Goal: Information Seeking & Learning: Check status

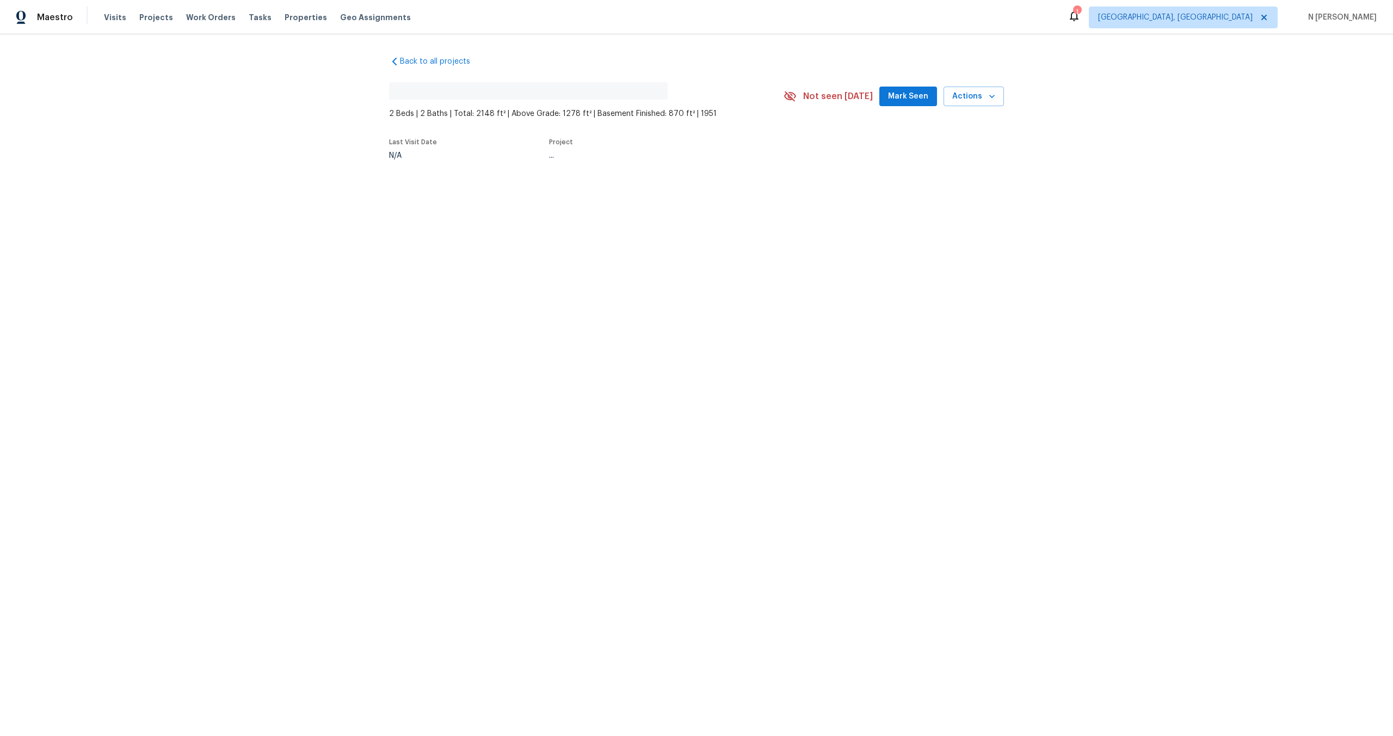
click at [977, 28] on div "Maestro Visits Projects Work Orders Tasks Properties Geo Assignments 1 [GEOGRAP…" at bounding box center [696, 17] width 1393 height 34
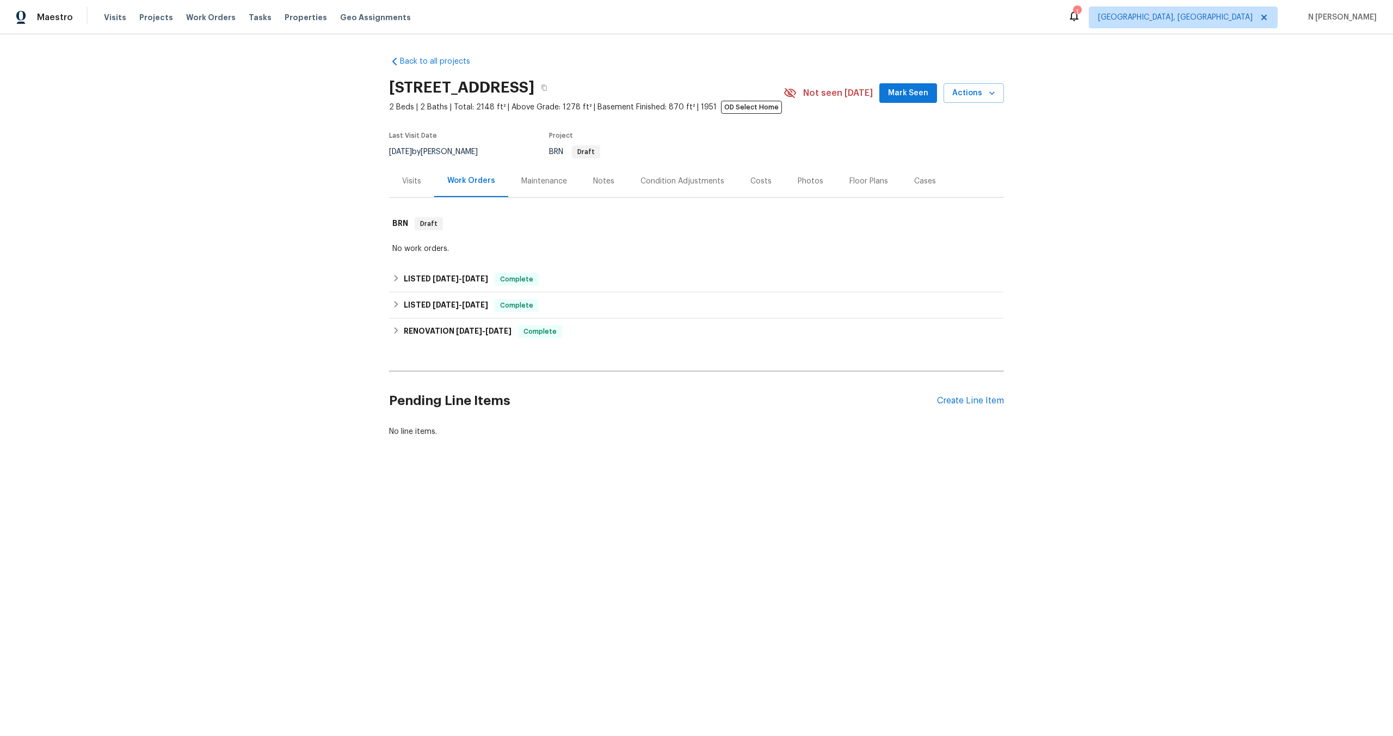
click at [420, 191] on div "Visits" at bounding box center [411, 181] width 45 height 32
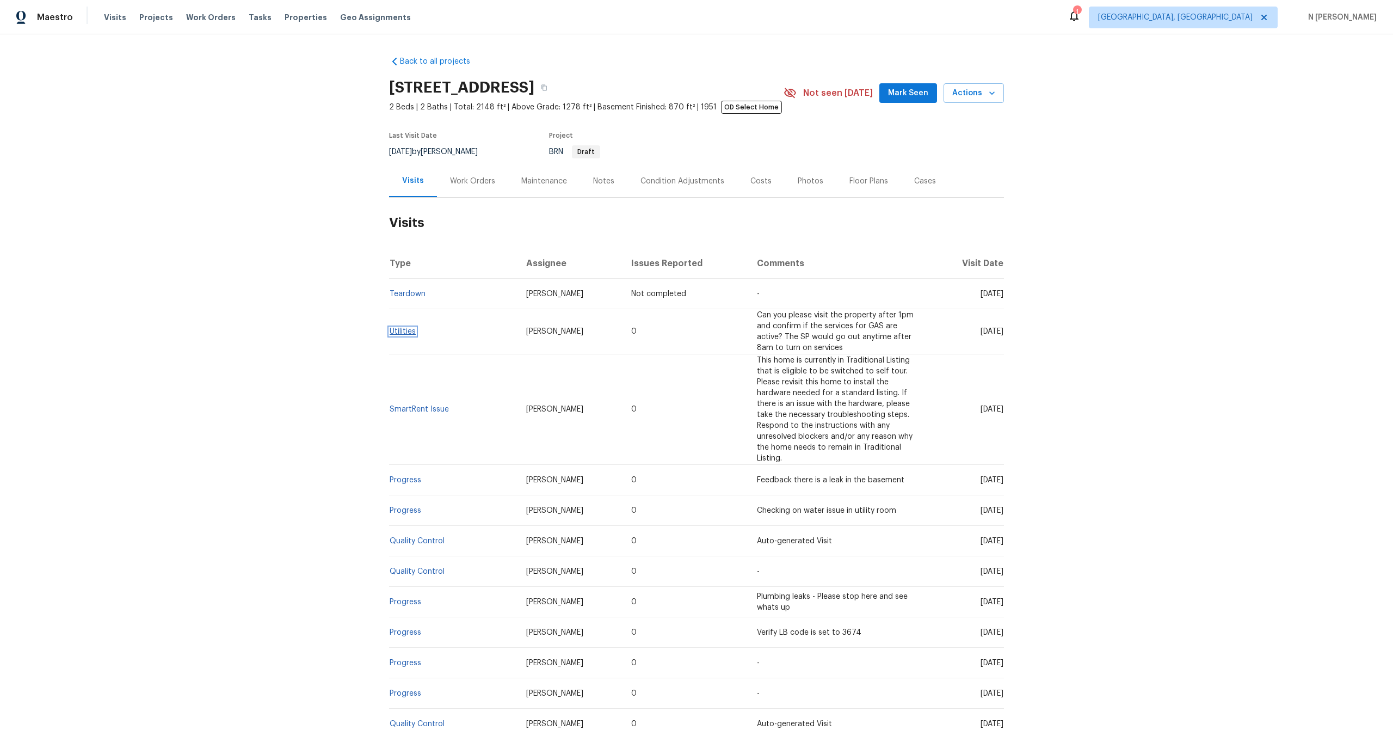
click at [402, 331] on link "Utilities" at bounding box center [403, 332] width 26 height 8
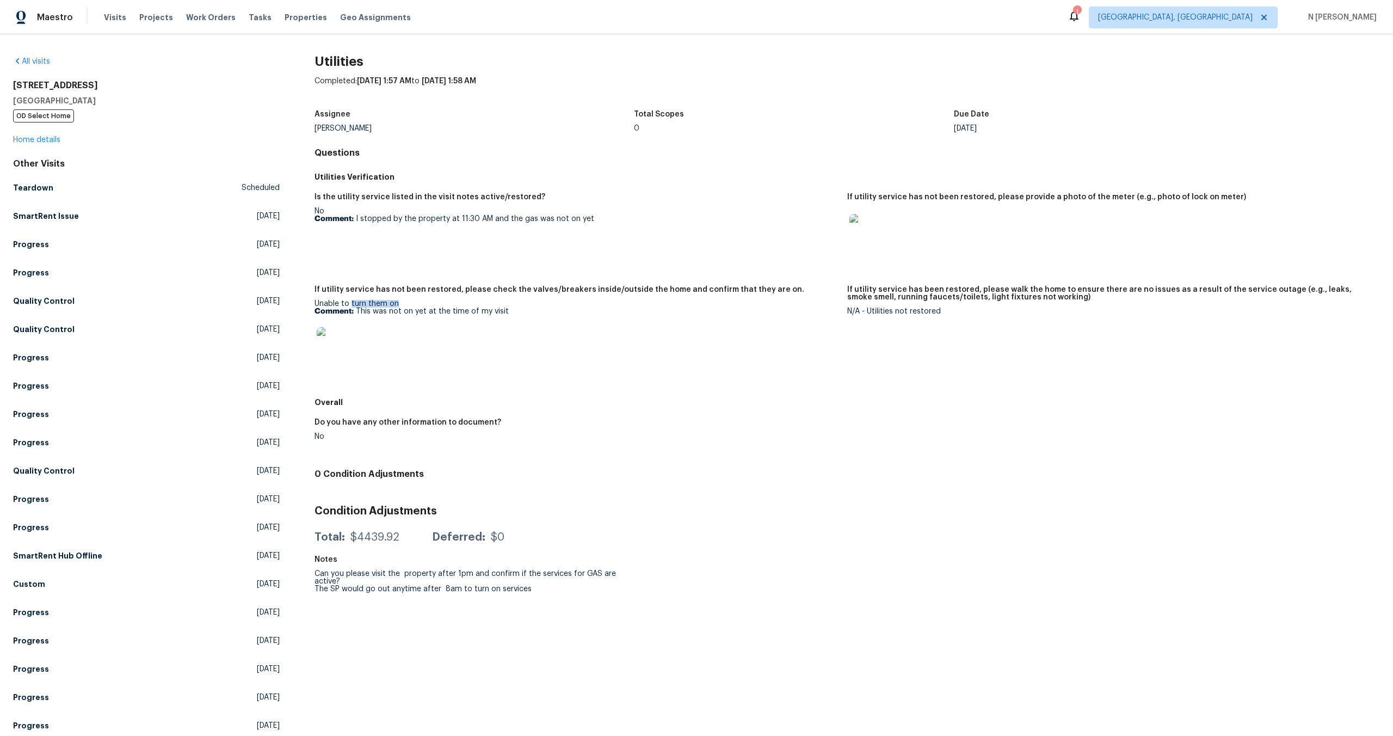
drag, startPoint x: 351, startPoint y: 304, endPoint x: 425, endPoint y: 304, distance: 73.5
click at [425, 304] on div "Unable to turn them on Comment: This was not on yet at the time of my visit" at bounding box center [576, 334] width 524 height 69
drag, startPoint x: 388, startPoint y: 311, endPoint x: 520, endPoint y: 311, distance: 131.7
click at [520, 311] on p "Comment: This was not on yet at the time of my visit" at bounding box center [576, 311] width 524 height 8
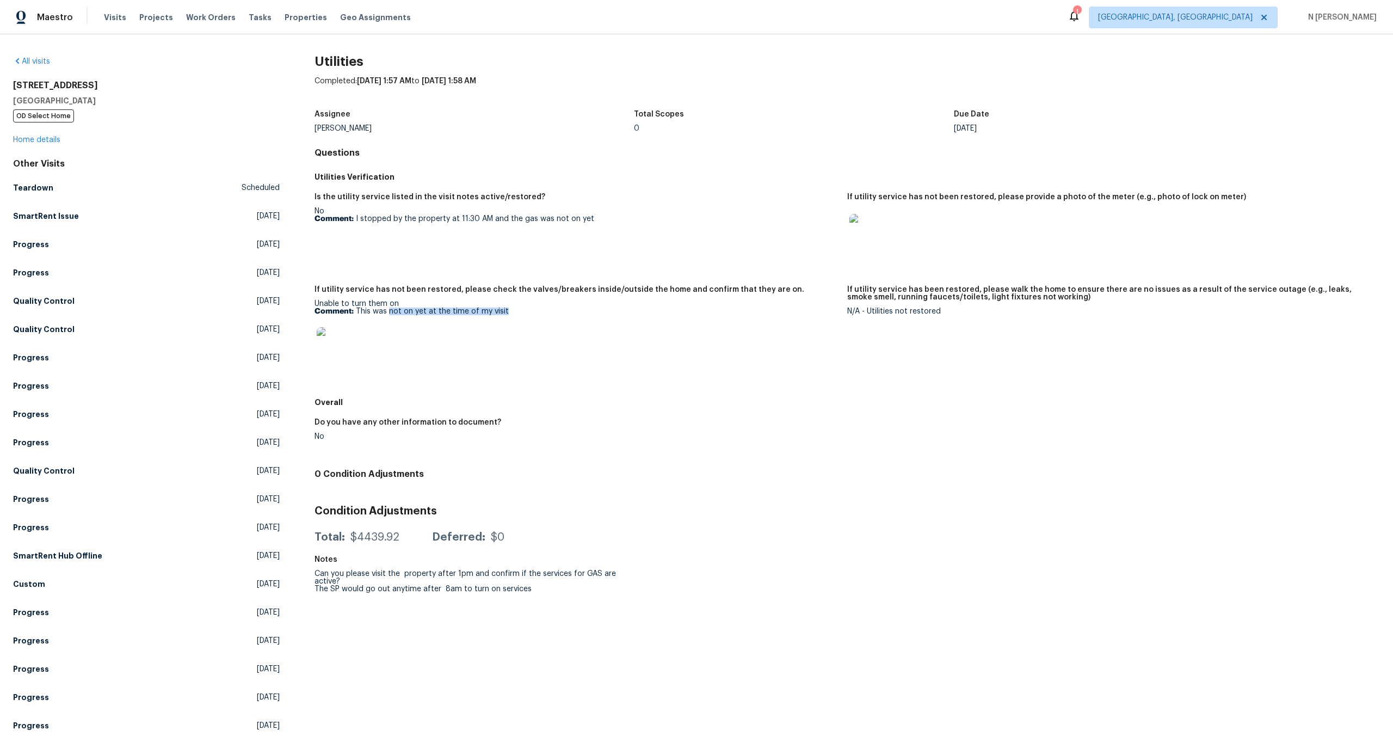
click at [520, 311] on p "Comment: This was not on yet at the time of my visit" at bounding box center [576, 311] width 524 height 8
click at [889, 198] on h5 "If utility service has not been restored, please provide a photo of the meter (…" at bounding box center [1046, 197] width 399 height 8
click at [862, 229] on img at bounding box center [866, 231] width 35 height 35
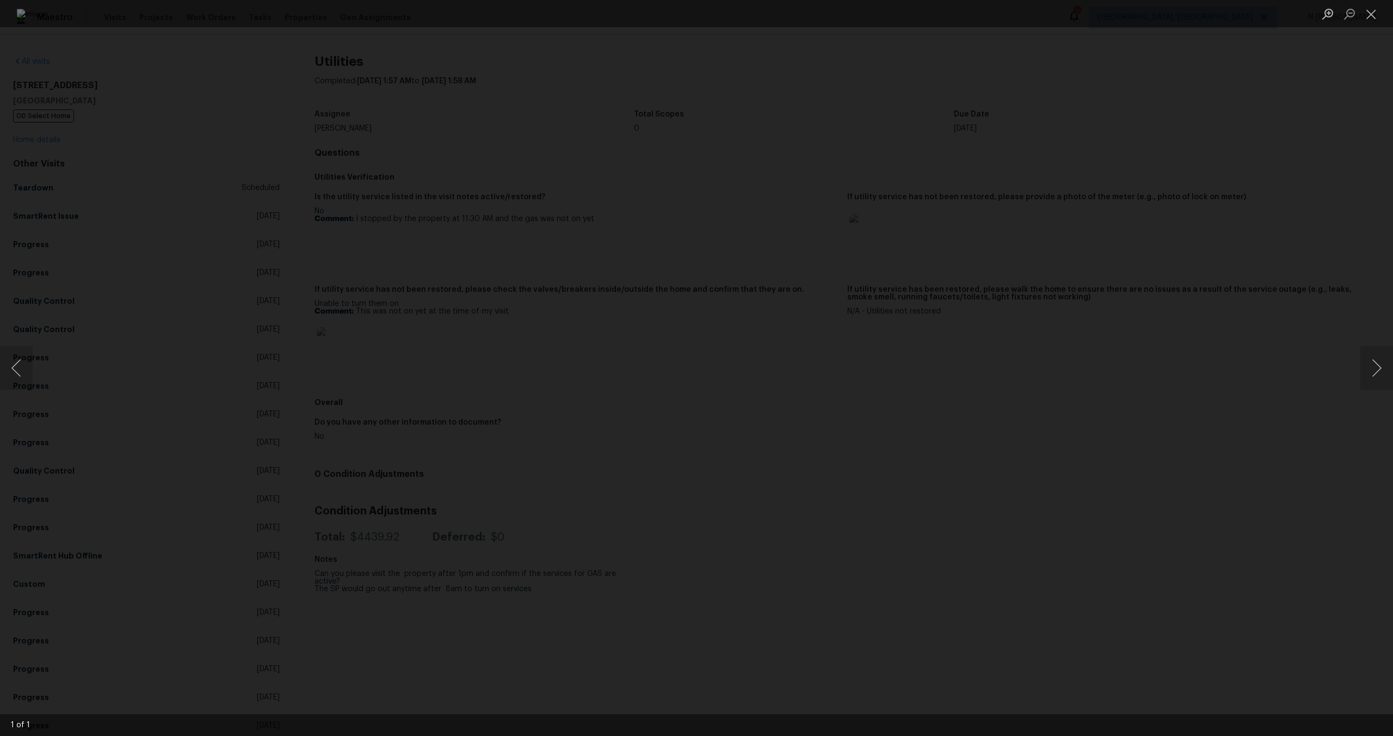
click at [1152, 269] on div "Lightbox" at bounding box center [696, 368] width 1393 height 736
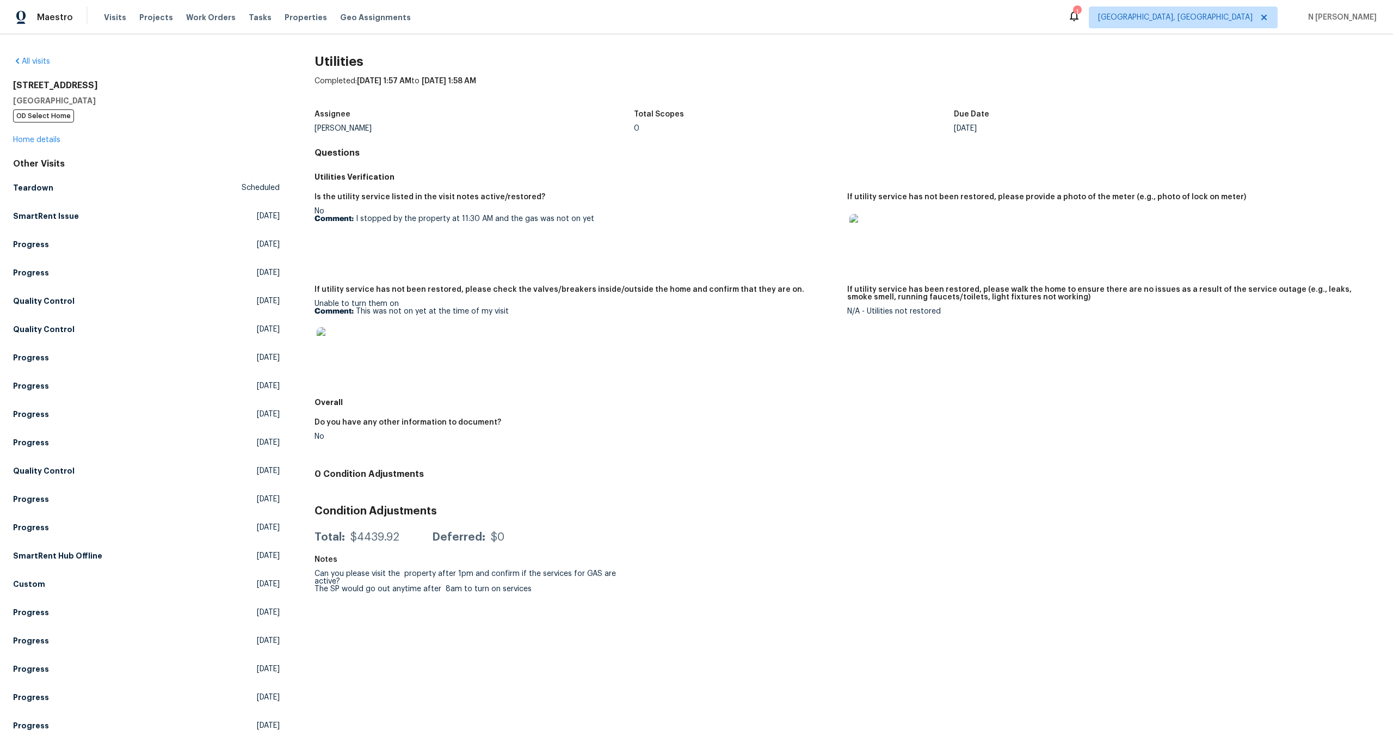
click at [355, 504] on div "Condition Adjustments Total: $4439.92 Deferred: $0" at bounding box center [846, 523] width 1065 height 52
click at [420, 464] on div "Do you have any other information to document? No" at bounding box center [846, 438] width 1065 height 52
click at [365, 541] on div "$4439.92" at bounding box center [374, 537] width 49 height 11
